Goal: Task Accomplishment & Management: Use online tool/utility

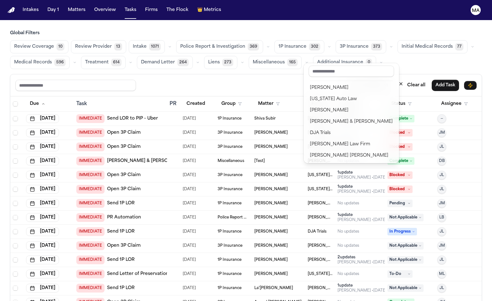
click at [159, 74] on div "Reset to default Clear all Add Task Due Task PR Created Group Matter Firm Updat…" at bounding box center [246, 201] width 472 height 255
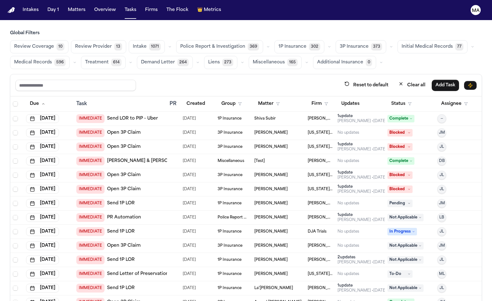
click at [55, 9] on nav "Intakes Day 1 Matters Overview Tasks Firms The Flock 👑 Metrics MA" at bounding box center [246, 10] width 492 height 20
click at [65, 8] on button "Matters" at bounding box center [76, 9] width 23 height 11
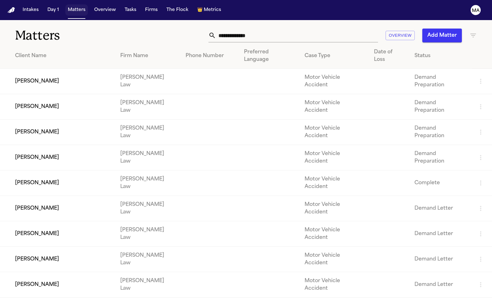
click at [65, 8] on button "Matters" at bounding box center [76, 9] width 23 height 11
click at [444, 29] on button "Add Matter" at bounding box center [442, 36] width 40 height 14
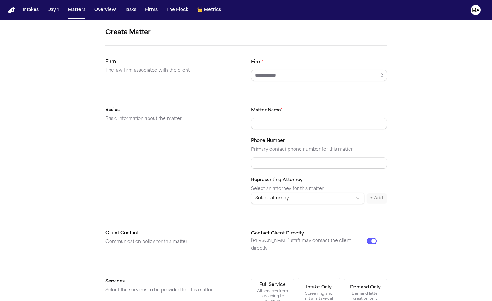
click at [295, 70] on input "Firm *" at bounding box center [319, 75] width 136 height 11
type input "**********"
click at [344, 278] on button "Demand Only Demand letter creation only" at bounding box center [365, 293] width 43 height 30
click at [235, 225] on form "**********" at bounding box center [246, 237] width 281 height 419
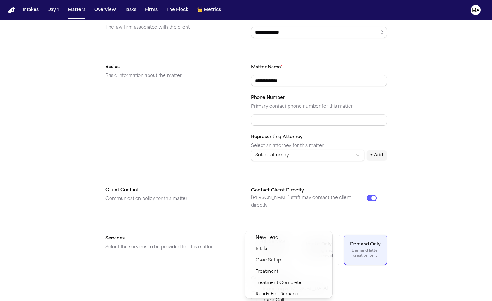
click at [271, 301] on span "Demand Preparation" at bounding box center [279, 306] width 46 height 8
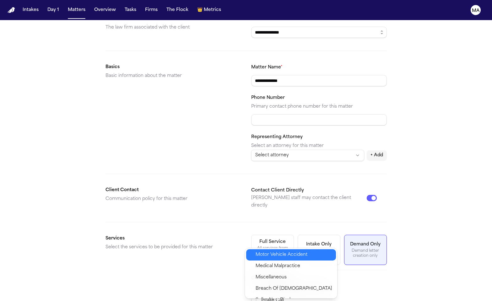
click at [271, 251] on span "Motor Vehicle Accident" at bounding box center [282, 255] width 52 height 8
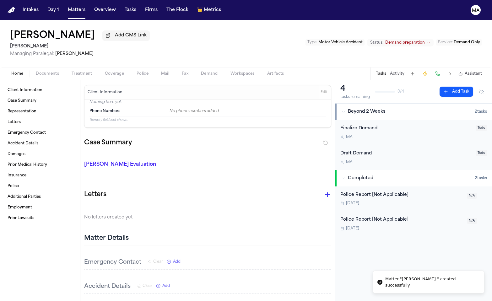
click at [31, 35] on div "David Morales Add CMS Link Mohamed K Ahmed Managing Paralegal: Michelle Landaza…" at bounding box center [246, 43] width 492 height 47
click at [33, 38] on div "David Morales Add CMS Link Mohamed K Ahmed Managing Paralegal: Michelle Landaza…" at bounding box center [246, 43] width 492 height 47
click at [36, 71] on span "Documents" at bounding box center [47, 73] width 23 height 5
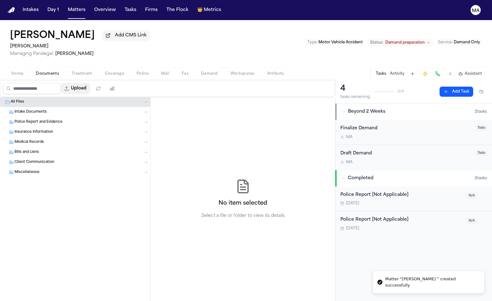
click at [61, 83] on button "Upload" at bounding box center [75, 88] width 29 height 11
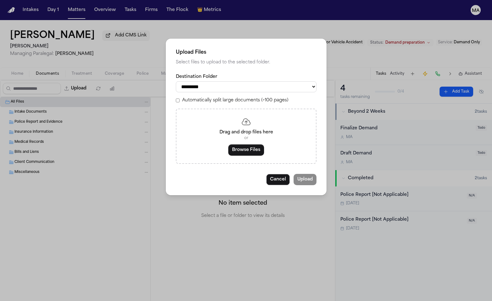
click at [209, 97] on div "Automatically split large documents (>100 pages)" at bounding box center [246, 100] width 141 height 6
click at [256, 144] on button "Browse Files" at bounding box center [246, 149] width 36 height 11
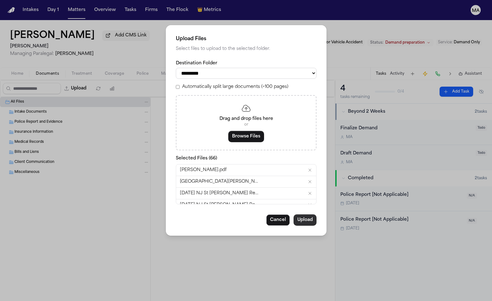
click at [294, 214] on button "Upload" at bounding box center [305, 219] width 23 height 11
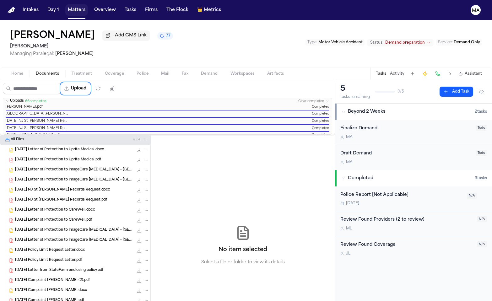
click at [65, 7] on button "Matters" at bounding box center [76, 9] width 23 height 11
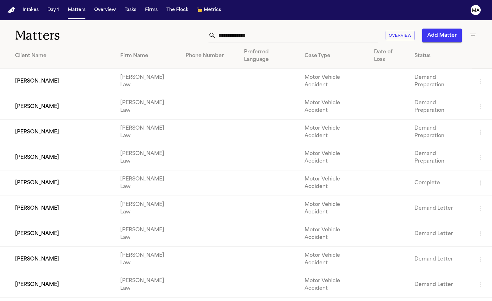
click at [338, 29] on input "text" at bounding box center [297, 36] width 162 height 14
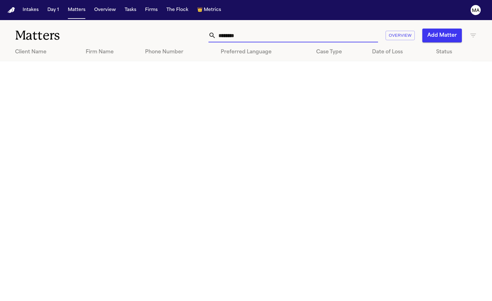
type input "********"
click at [475, 32] on icon "button" at bounding box center [473, 36] width 8 height 8
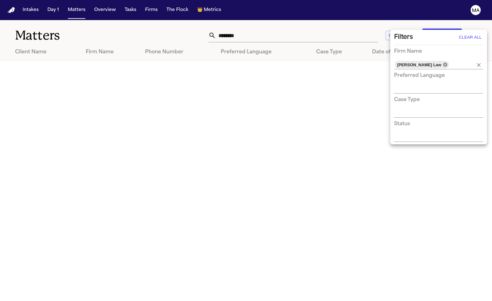
click at [443, 62] on icon at bounding box center [445, 64] width 5 height 5
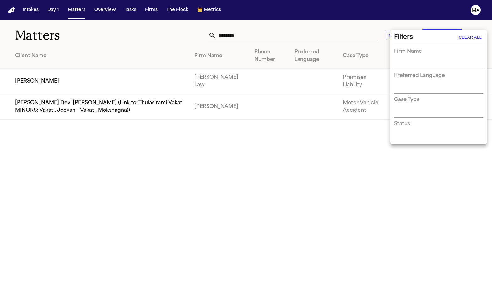
click at [194, 111] on div at bounding box center [246, 150] width 492 height 301
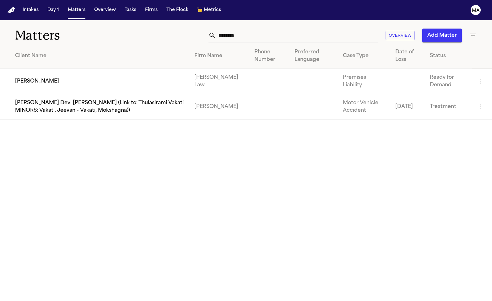
click at [39, 69] on td "[PERSON_NAME]" at bounding box center [94, 81] width 189 height 25
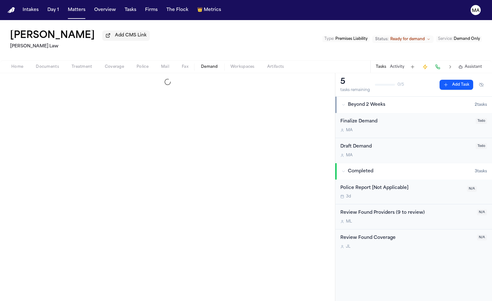
click at [197, 70] on span "button" at bounding box center [209, 70] width 24 height 1
select select "**********"
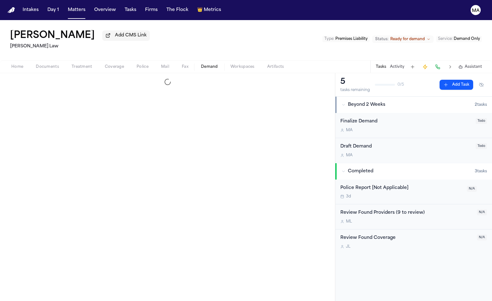
select select "**********"
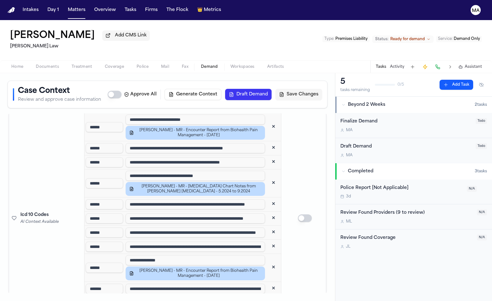
scroll to position [1217, 0]
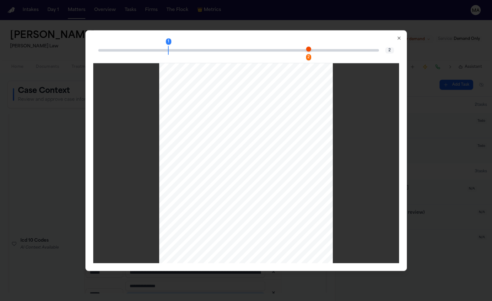
click at [306, 54] on div "2" at bounding box center [308, 57] width 5 height 6
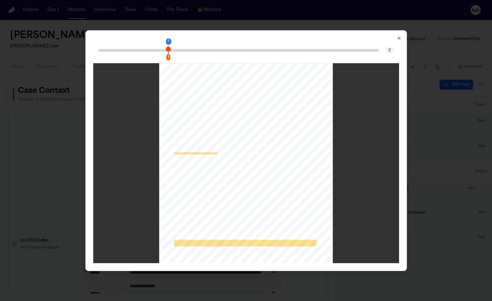
click at [397, 35] on icon "button" at bounding box center [399, 37] width 5 height 5
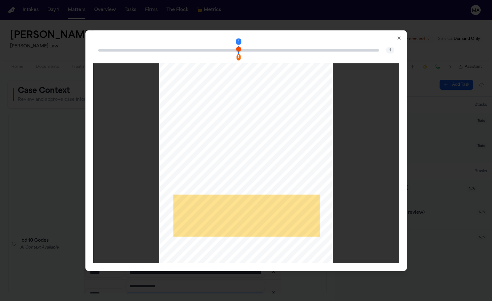
click at [241, 54] on div "1" at bounding box center [238, 57] width 4 height 6
click at [397, 35] on icon "button" at bounding box center [399, 37] width 5 height 5
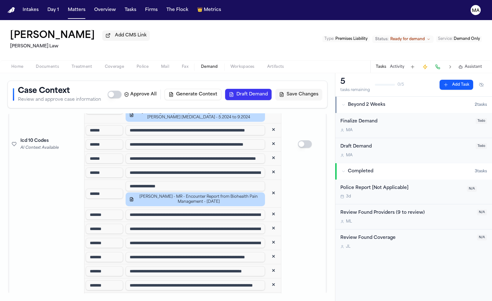
scroll to position [1311, 0]
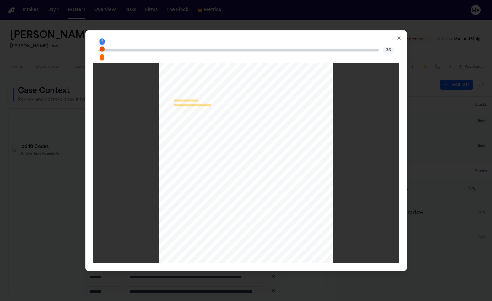
click at [397, 35] on icon "button" at bounding box center [399, 37] width 5 height 5
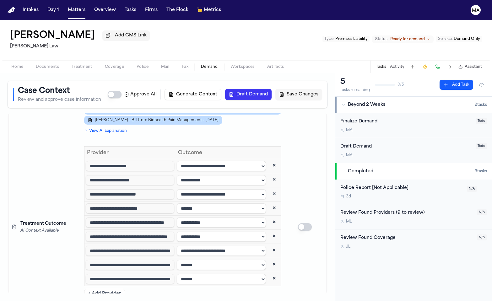
scroll to position [1881, 0]
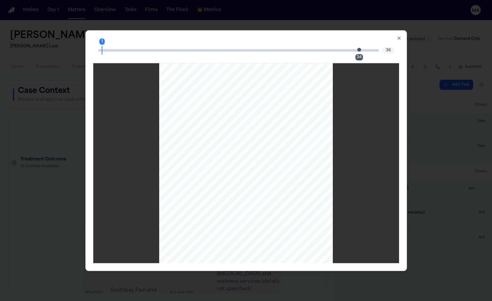
click at [355, 54] on div "34" at bounding box center [359, 57] width 8 height 6
click at [397, 35] on icon "button" at bounding box center [399, 37] width 5 height 5
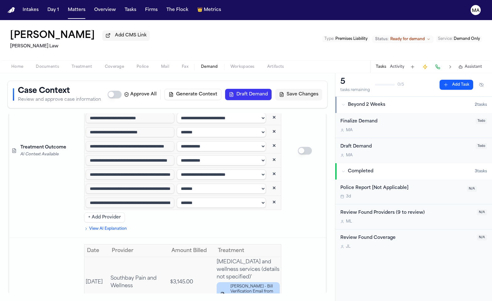
scroll to position [1896, 0]
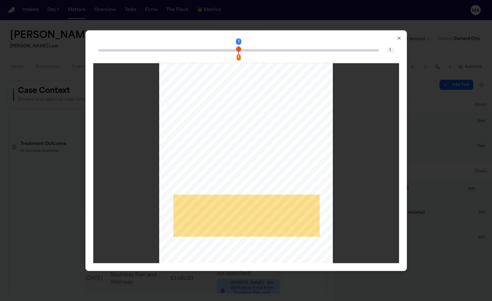
click at [398, 37] on icon "button" at bounding box center [399, 38] width 3 height 3
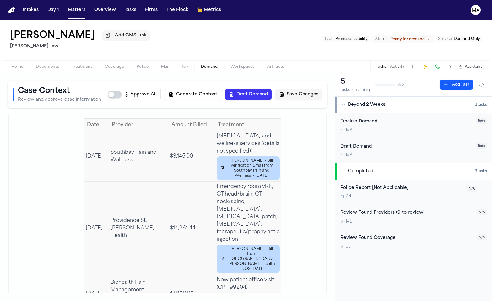
scroll to position [2018, 0]
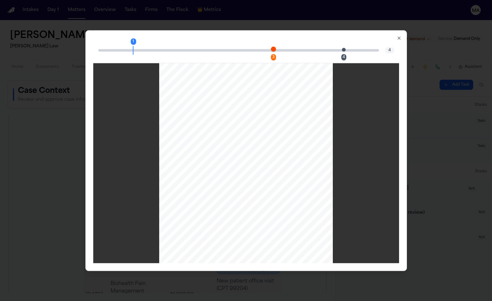
click at [271, 54] on div "3" at bounding box center [273, 57] width 5 height 6
click at [341, 54] on div "4" at bounding box center [343, 57] width 5 height 6
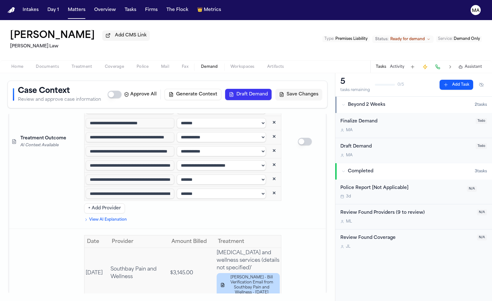
scroll to position [1889, 0]
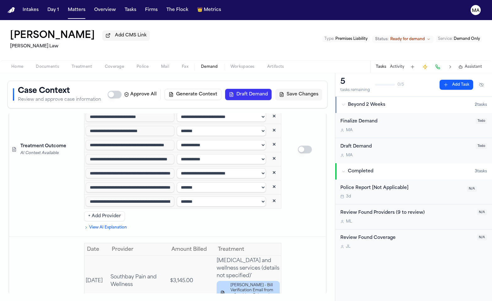
scroll to position [2062, 0]
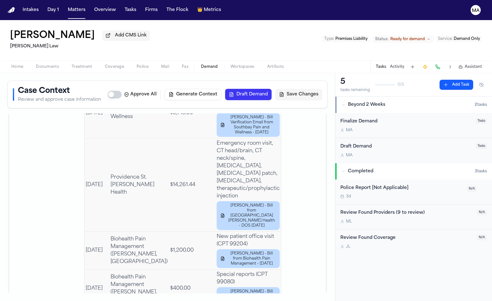
click at [477, 64] on span "Assistant" at bounding box center [473, 66] width 17 height 5
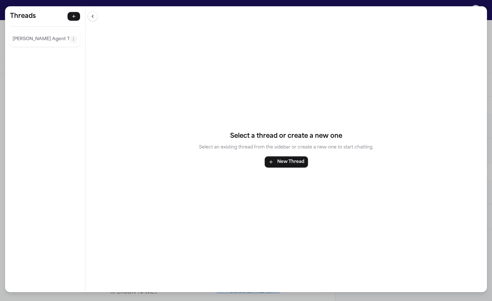
click at [22, 32] on div "[PERSON_NAME] Agent Thread" at bounding box center [45, 39] width 70 height 15
click at [26, 35] on p "[PERSON_NAME] Agent Thread" at bounding box center [41, 39] width 57 height 8
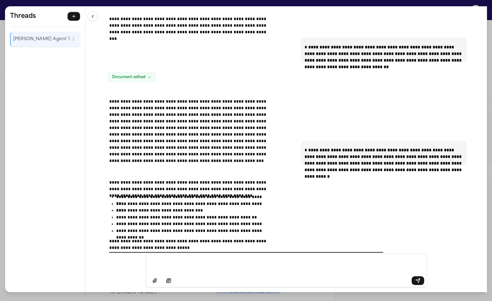
scroll to position [20458, 0]
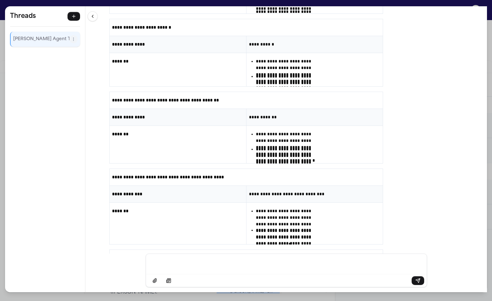
click at [146, 141] on div "**********" at bounding box center [286, 129] width 402 height 247
click at [284, 271] on div "Message input" at bounding box center [286, 263] width 273 height 19
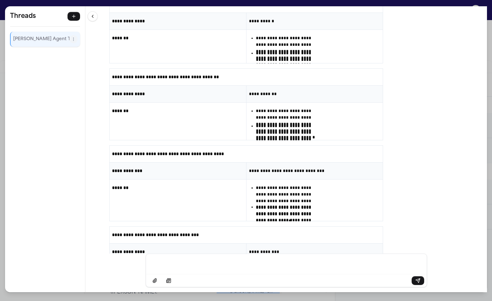
scroll to position [20480, 0]
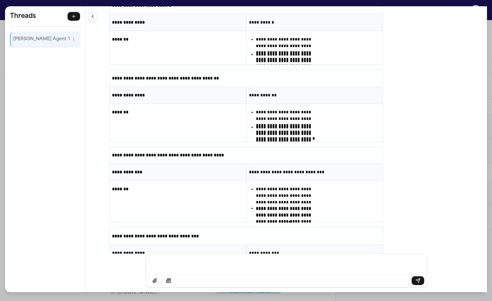
click at [250, 4] on div "**********" at bounding box center [246, 150] width 492 height 301
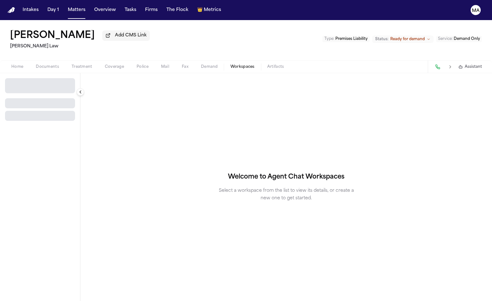
click at [230, 64] on span "Workspaces" at bounding box center [242, 66] width 24 height 5
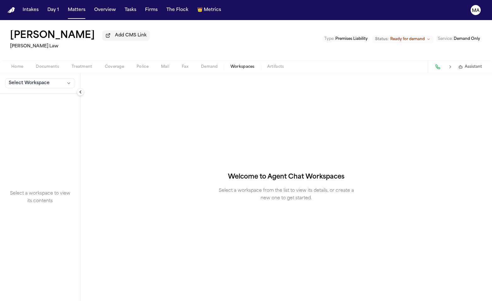
click at [19, 73] on div "Select Workspace" at bounding box center [40, 83] width 80 height 20
click at [20, 80] on span "Select Workspace" at bounding box center [29, 83] width 41 height 6
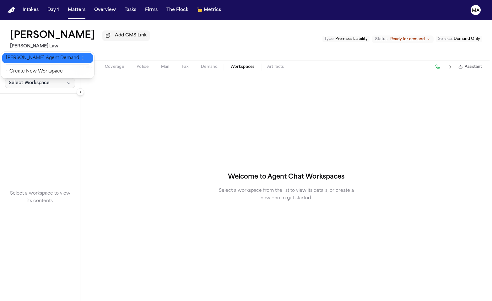
click at [21, 57] on button "[PERSON_NAME] Agent Demand" at bounding box center [47, 58] width 91 height 10
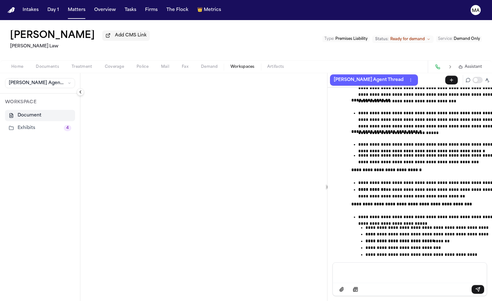
scroll to position [21423, 0]
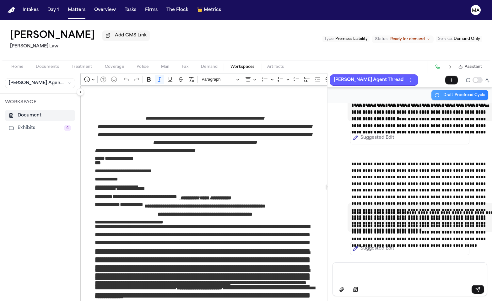
click at [170, 218] on p "**********" at bounding box center [205, 220] width 220 height 4
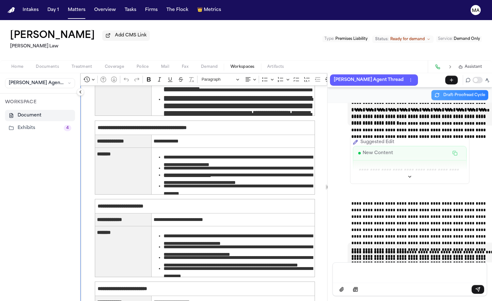
scroll to position [21839, 0]
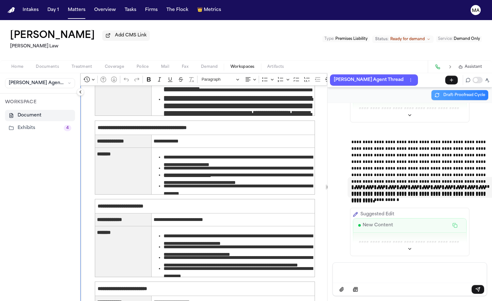
click at [471, 93] on span "Draft-Proofread Cycle" at bounding box center [464, 95] width 42 height 5
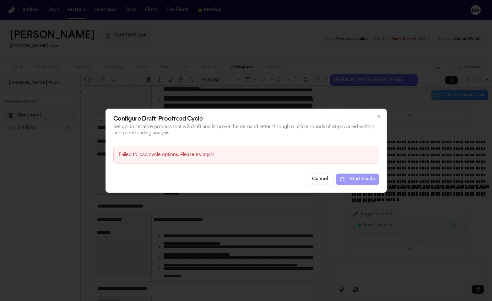
click at [307, 174] on button "Cancel" at bounding box center [320, 179] width 27 height 11
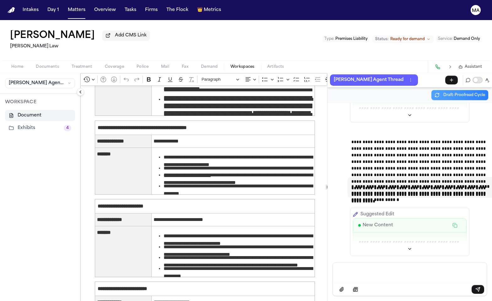
click at [483, 77] on button "Toggle proofreading mode" at bounding box center [478, 80] width 10 height 6
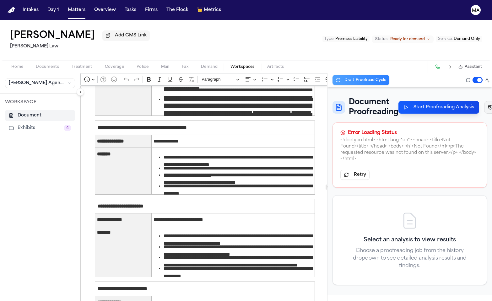
click at [445, 101] on button "Start Proofreading Analysis" at bounding box center [438, 107] width 81 height 13
click at [423, 205] on div "Document Proofreading Start Proofreading Analysis History 1 Error Loading Statu…" at bounding box center [409, 194] width 165 height 214
click at [454, 142] on p "v 563 • 17 rules" at bounding box center [472, 144] width 58 height 5
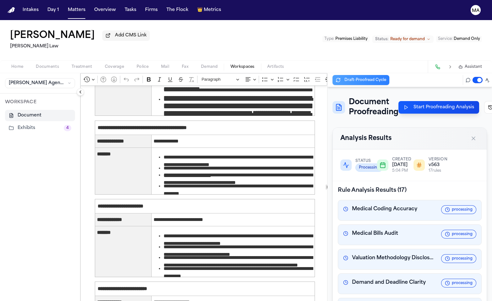
drag, startPoint x: 276, startPoint y: 201, endPoint x: 92, endPoint y: 191, distance: 183.9
click at [201, 64] on span "Demand" at bounding box center [209, 66] width 17 height 5
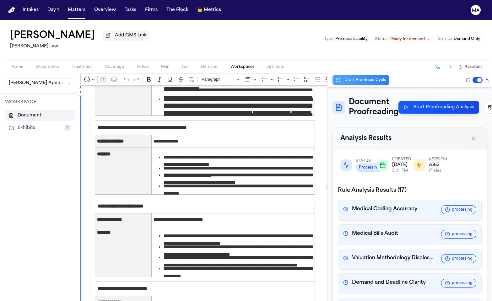
select select "**********"
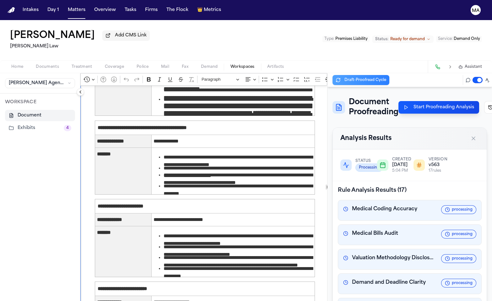
select select "**********"
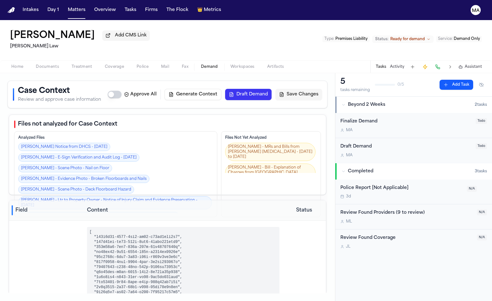
click at [201, 64] on span "Demand" at bounding box center [209, 66] width 17 height 5
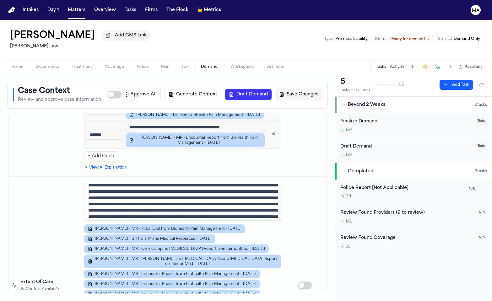
scroll to position [1345, 0]
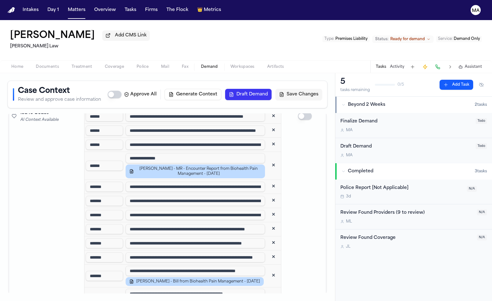
click at [478, 64] on span "Assistant" at bounding box center [473, 66] width 17 height 5
click at [478, 38] on div "**********" at bounding box center [246, 150] width 492 height 301
click at [476, 64] on span "Assistant" at bounding box center [473, 66] width 17 height 5
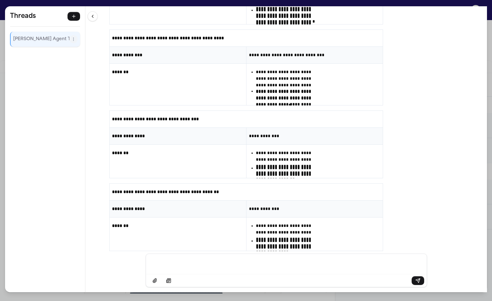
scroll to position [20639, 0]
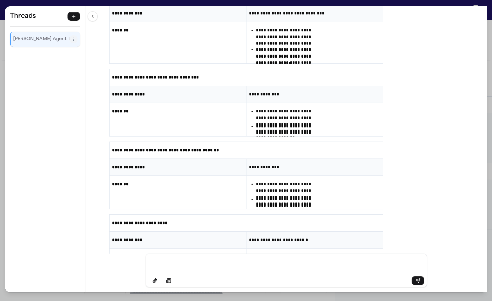
click at [205, 3] on div "**********" at bounding box center [246, 150] width 492 height 301
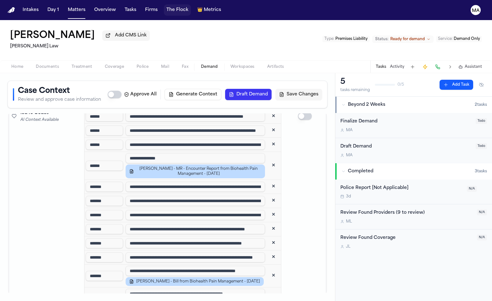
click at [164, 6] on button "The Flock" at bounding box center [177, 9] width 27 height 11
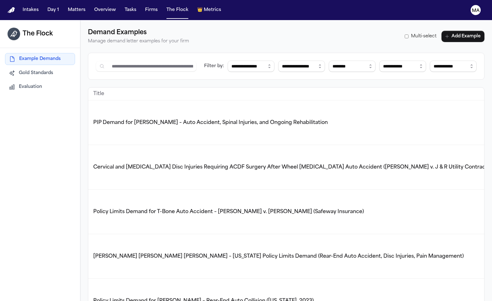
click at [243, 190] on td "Policy Limits Demand for T-Bone Auto Accident – Angelica Luna v. Noemi Andrade …" at bounding box center [324, 212] width 473 height 45
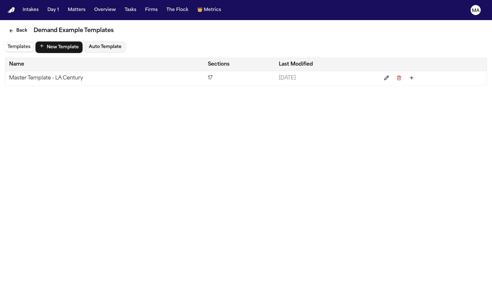
click at [47, 71] on td "Master Template - LA Century" at bounding box center [104, 78] width 199 height 15
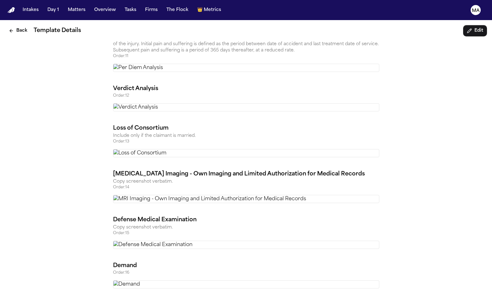
scroll to position [2028, 0]
click at [13, 25] on button "Back" at bounding box center [18, 30] width 26 height 11
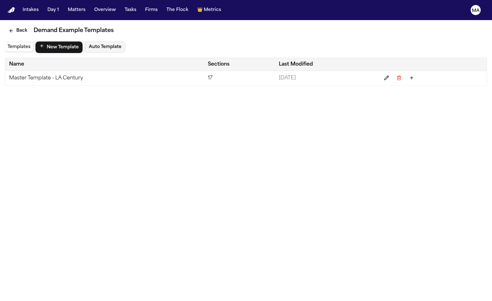
click at [12, 25] on button "Back" at bounding box center [18, 30] width 26 height 11
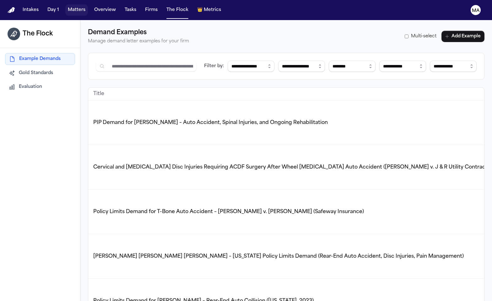
click at [65, 6] on button "Matters" at bounding box center [76, 9] width 23 height 11
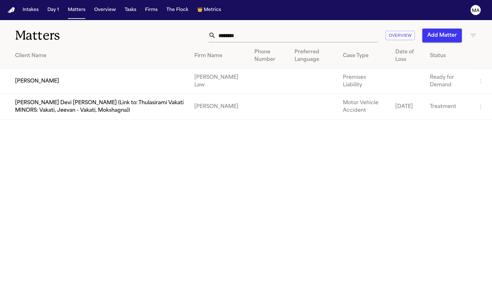
click at [85, 69] on td "[PERSON_NAME]" at bounding box center [94, 81] width 189 height 25
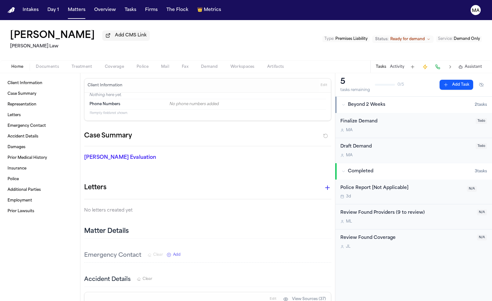
click at [201, 64] on span "Demand" at bounding box center [209, 66] width 17 height 5
select select "**********"
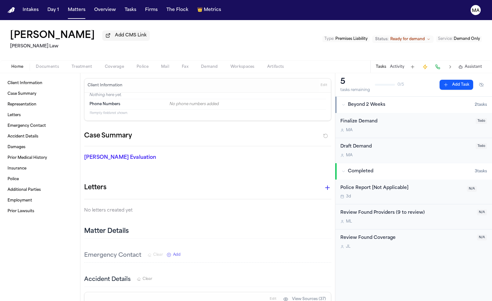
select select "**********"
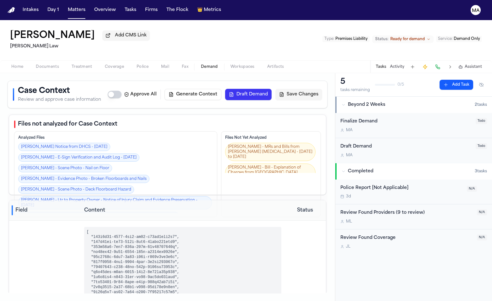
click at [230, 64] on span "Workspaces" at bounding box center [242, 66] width 24 height 5
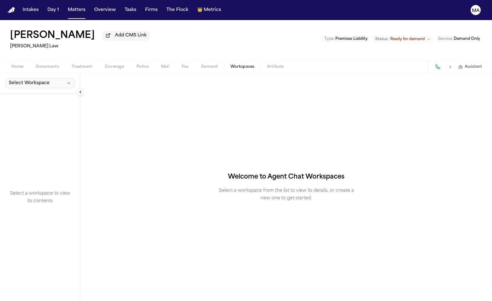
click at [35, 78] on button "Select Workspace" at bounding box center [40, 83] width 70 height 10
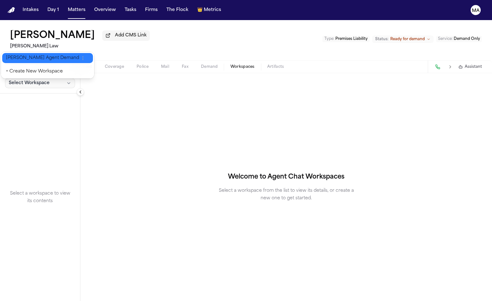
click at [18, 58] on button "[PERSON_NAME] Agent Demand" at bounding box center [47, 58] width 91 height 10
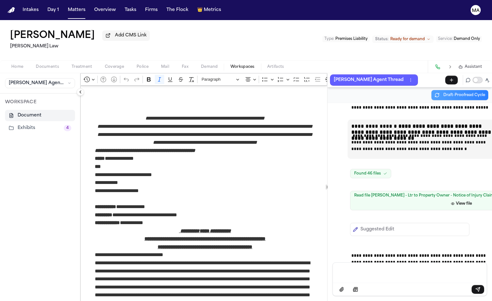
scroll to position [21423, 0]
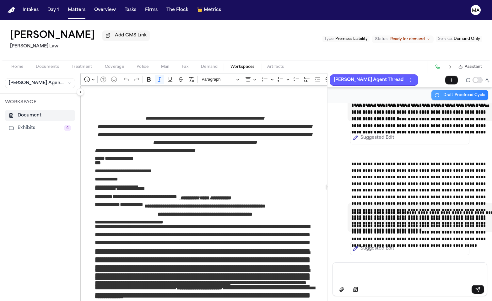
click at [483, 77] on button "Toggle proofreading mode" at bounding box center [478, 80] width 10 height 6
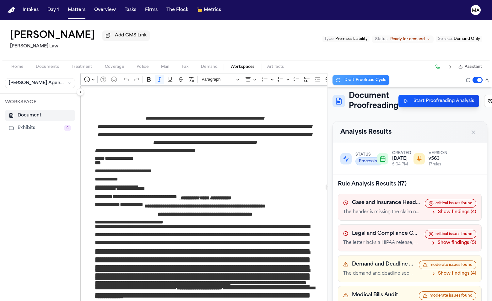
scroll to position [14, 0]
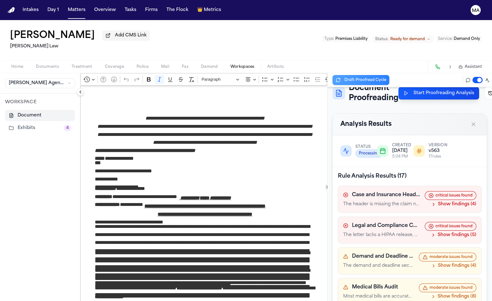
click at [457, 294] on button "Show findings (8)" at bounding box center [454, 297] width 46 height 6
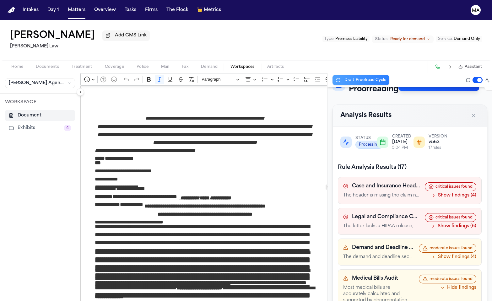
drag, startPoint x: 383, startPoint y: 196, endPoint x: 326, endPoint y: 190, distance: 57.1
drag, startPoint x: 381, startPoint y: 196, endPoint x: 322, endPoint y: 189, distance: 60.0
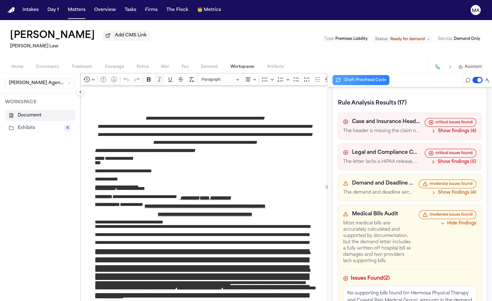
scroll to position [97, 0]
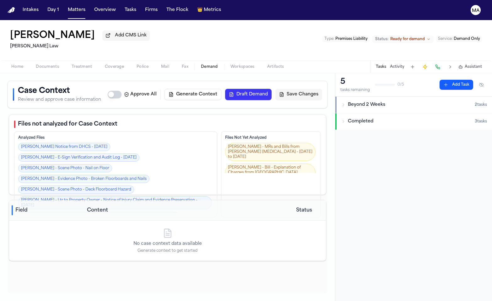
click at [201, 64] on span "Demand" at bounding box center [209, 66] width 17 height 5
select select "**********"
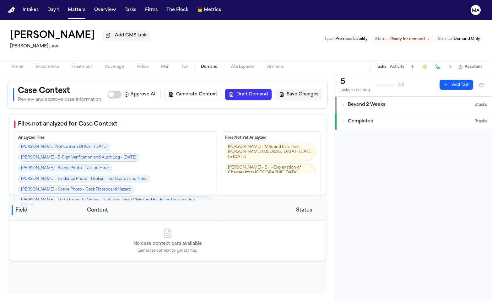
select select "**********"
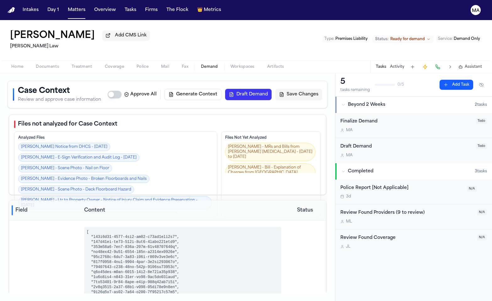
click at [272, 89] on button "Draft Demand" at bounding box center [248, 94] width 46 height 11
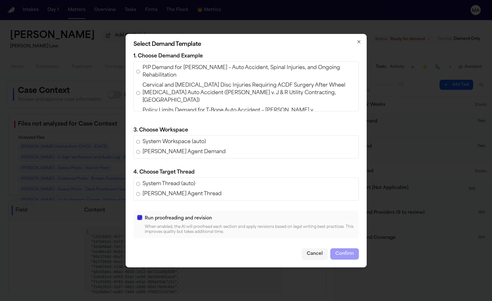
click at [302, 248] on button "Cancel" at bounding box center [315, 253] width 26 height 11
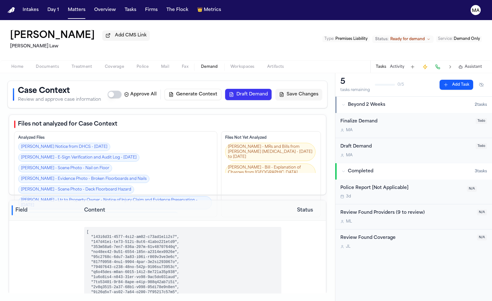
click at [230, 64] on span "Workspaces" at bounding box center [242, 66] width 24 height 5
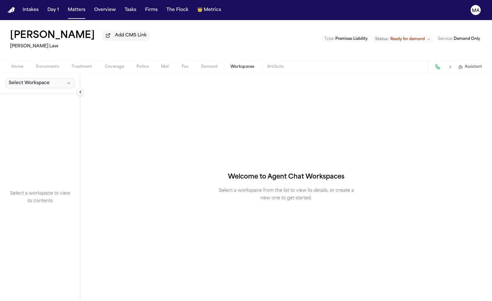
click at [26, 78] on button "Select Workspace" at bounding box center [40, 83] width 70 height 10
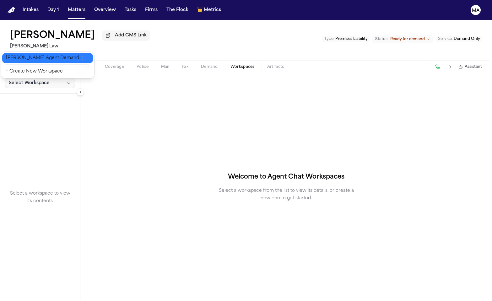
click at [20, 56] on span "[PERSON_NAME] Agent Demand" at bounding box center [42, 58] width 73 height 6
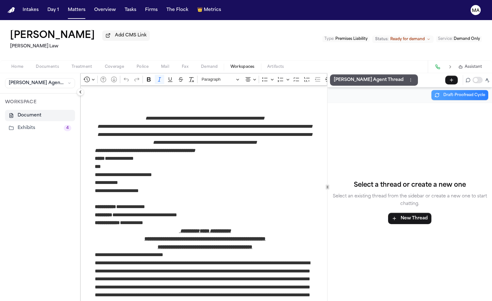
click at [402, 60] on div "Home Documents Treatment Coverage Police Mail Fax Demand Workspaces Artifacts A…" at bounding box center [246, 66] width 492 height 13
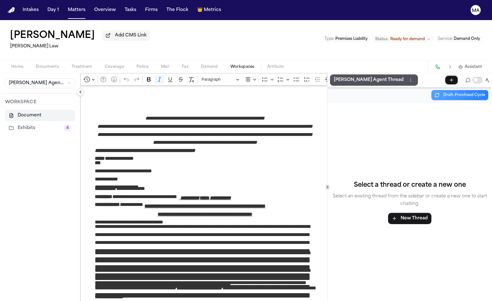
click at [483, 77] on button "Toggle proofreading mode" at bounding box center [478, 80] width 10 height 6
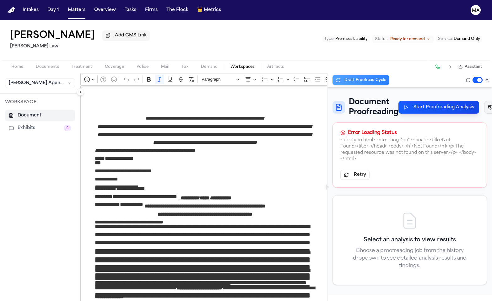
click at [450, 136] on p "Sep 22 • 5:04 PM" at bounding box center [472, 139] width 58 height 6
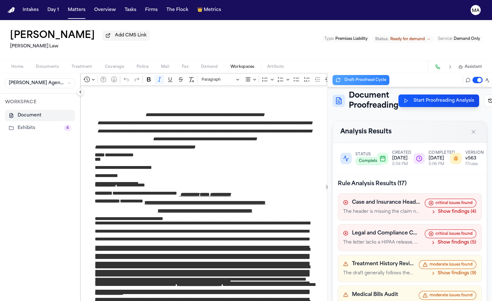
scroll to position [22, 0]
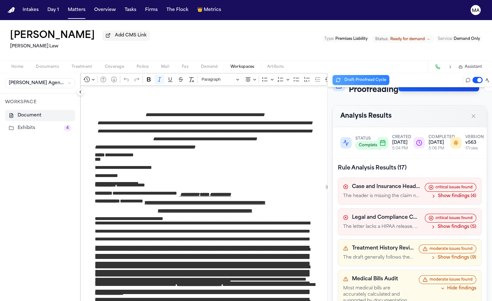
click at [460, 285] on button "Hide findings" at bounding box center [458, 288] width 36 height 6
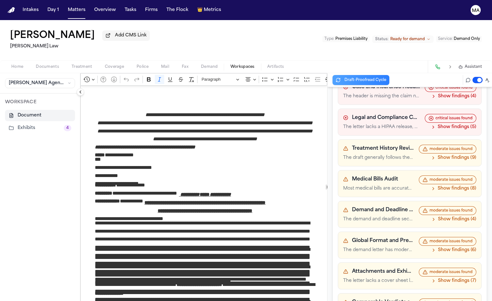
scroll to position [111, 0]
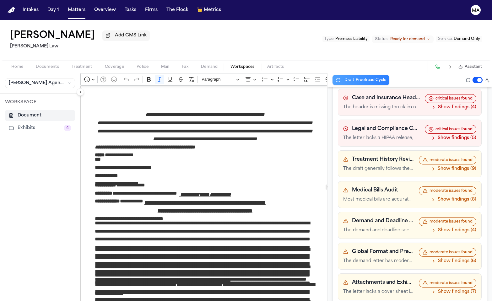
click at [382, 76] on icon "Editor toolbar" at bounding box center [385, 79] width 6 height 6
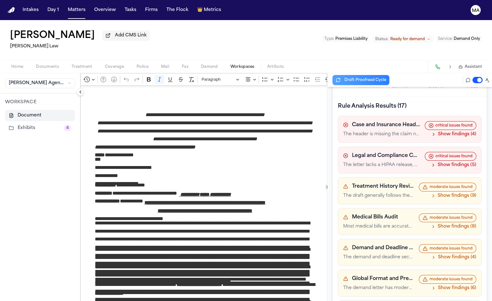
scroll to position [73, 0]
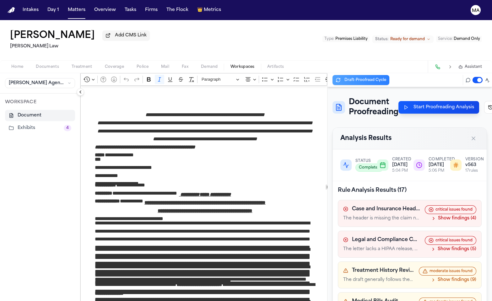
scroll to position [0, 0]
click at [481, 77] on button "Toggle proofreading mode" at bounding box center [478, 80] width 10 height 6
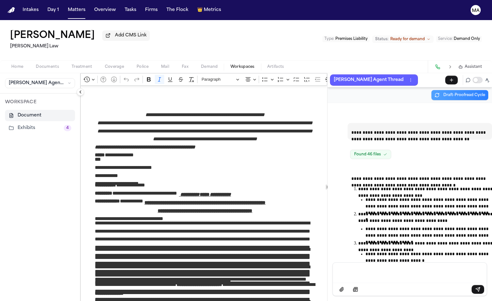
scroll to position [21296, 0]
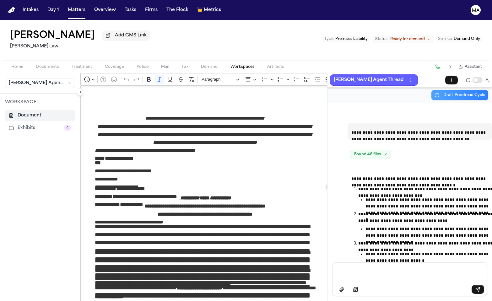
scroll to position [21296, 0]
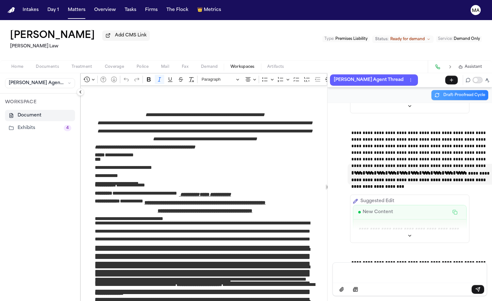
click at [483, 77] on button "Toggle proofreading mode" at bounding box center [478, 80] width 10 height 6
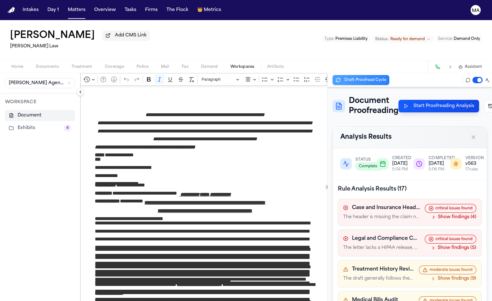
scroll to position [0, 0]
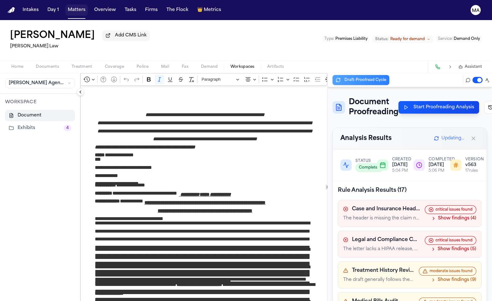
click at [65, 8] on button "Matters" at bounding box center [76, 9] width 23 height 11
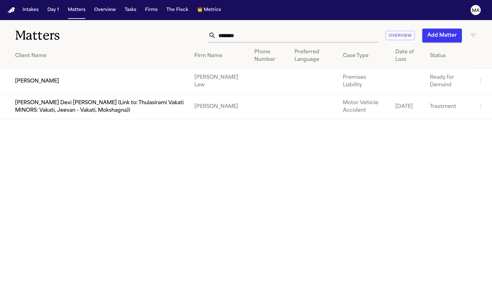
click at [341, 29] on input "********" at bounding box center [297, 36] width 162 height 14
drag, startPoint x: 333, startPoint y: 27, endPoint x: 284, endPoint y: 26, distance: 49.3
click at [284, 29] on div "******** Overview Add Matter" at bounding box center [311, 36] width 332 height 14
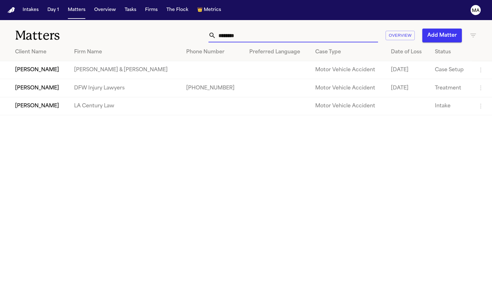
type input "*******"
click at [46, 79] on td "[PERSON_NAME]" at bounding box center [34, 88] width 69 height 18
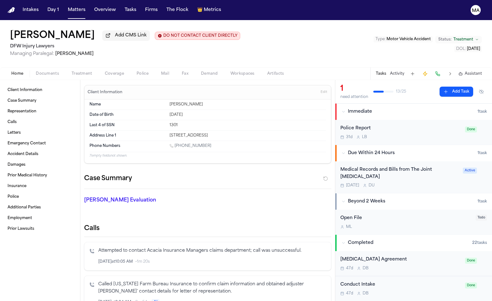
click at [38, 71] on span "Documents" at bounding box center [47, 73] width 23 height 5
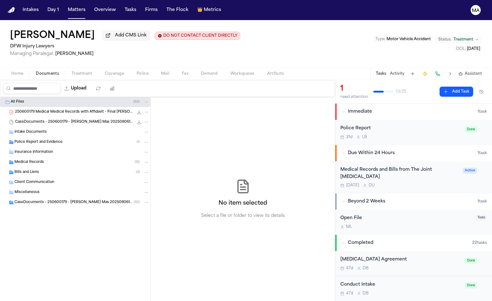
click at [46, 157] on div "Medical Records ( 12 )" at bounding box center [75, 162] width 150 height 10
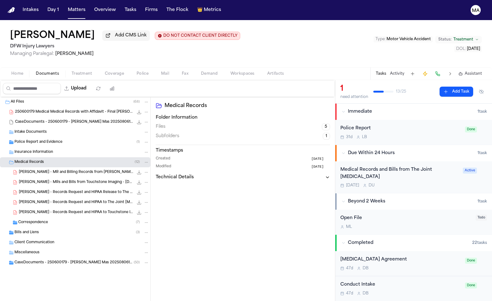
click at [46, 160] on div "Medical Records ( 12 )" at bounding box center [81, 163] width 135 height 6
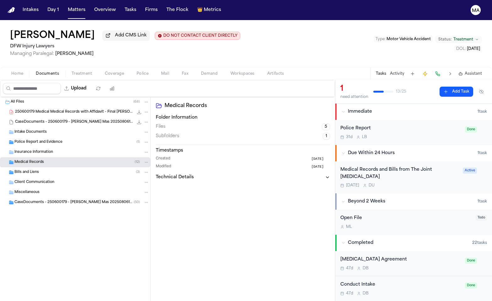
click at [37, 170] on div "Bills and Liens ( 3 )" at bounding box center [81, 173] width 135 height 6
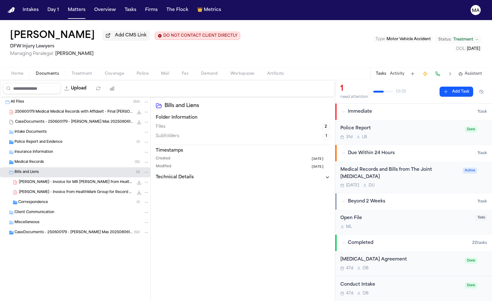
click at [37, 170] on div "Bills and Liens ( 3 )" at bounding box center [81, 173] width 135 height 6
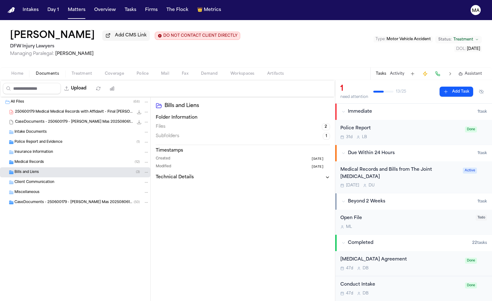
click at [201, 71] on span "Demand" at bounding box center [209, 73] width 17 height 5
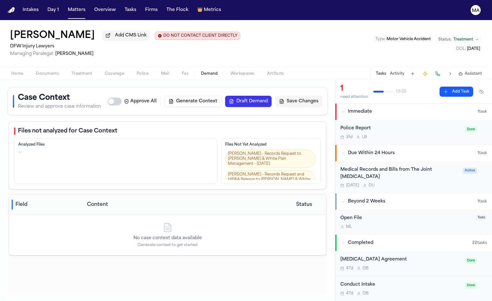
click at [221, 96] on button "Generate Context" at bounding box center [193, 101] width 57 height 11
click at [256, 20] on div "[PERSON_NAME] Add CMS Link 2 DO NOT CONTACT CLIENT DIRECTLY DO NOT CONTACT DFW …" at bounding box center [246, 43] width 492 height 47
